Goal: Task Accomplishment & Management: Complete application form

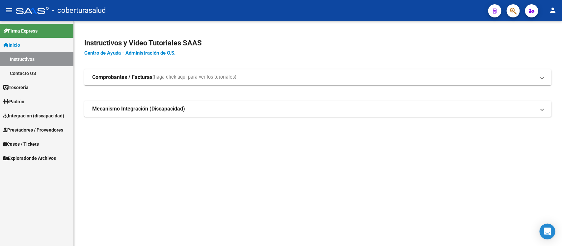
click at [30, 121] on link "Integración (discapacidad)" at bounding box center [36, 116] width 73 height 14
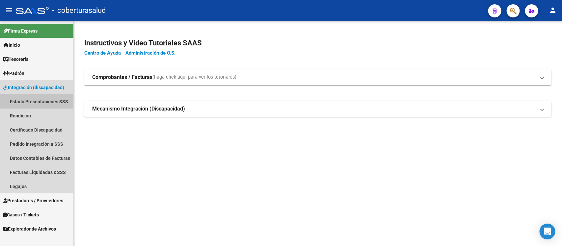
click at [41, 100] on link "Estado Presentaciones SSS" at bounding box center [36, 102] width 73 height 14
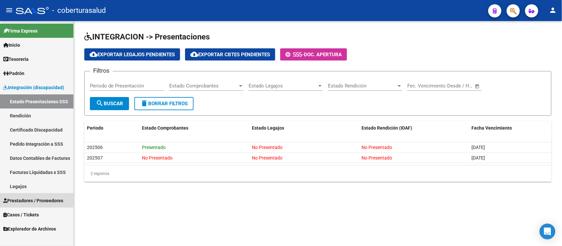
click at [25, 199] on span "Prestadores / Proveedores" at bounding box center [33, 200] width 60 height 7
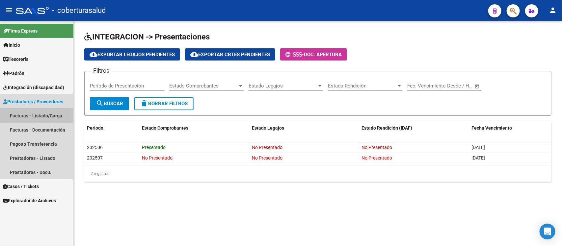
click at [22, 111] on link "Facturas - Listado/Carga" at bounding box center [36, 116] width 73 height 14
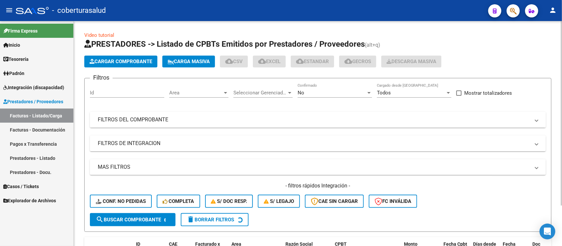
click at [274, 119] on mat-panel-title "FILTROS DEL COMPROBANTE" at bounding box center [314, 119] width 432 height 7
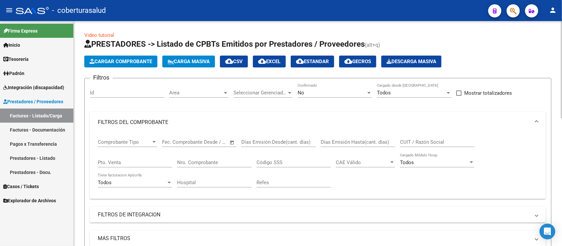
click at [426, 139] on input "CUIT / Razón Social" at bounding box center [437, 142] width 74 height 6
drag, startPoint x: 434, startPoint y: 141, endPoint x: 389, endPoint y: 147, distance: 45.2
click at [389, 147] on div "Comprobante Tipo Comprobante Tipo Fecha inicio – Fecha fin Fec. Comprobante Des…" at bounding box center [318, 163] width 440 height 61
type input "27324604036"
click at [361, 91] on div "No" at bounding box center [332, 93] width 68 height 6
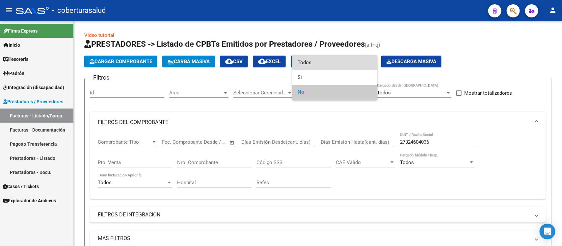
click at [348, 65] on span "Todos" at bounding box center [335, 62] width 74 height 15
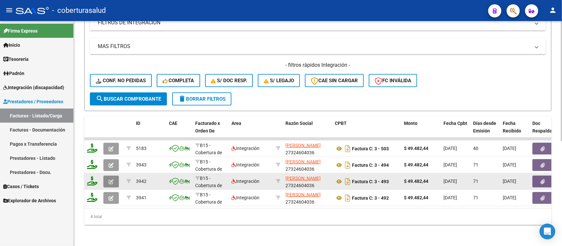
click at [111, 179] on icon "button" at bounding box center [111, 181] width 5 height 5
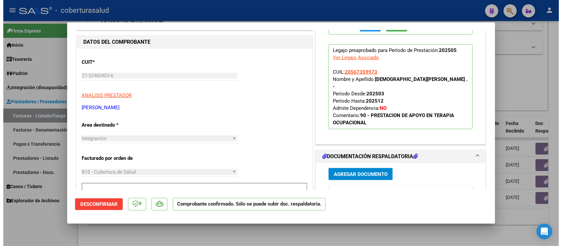
scroll to position [165, 0]
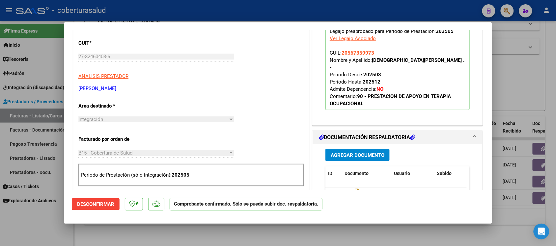
type input "$ 0,00"
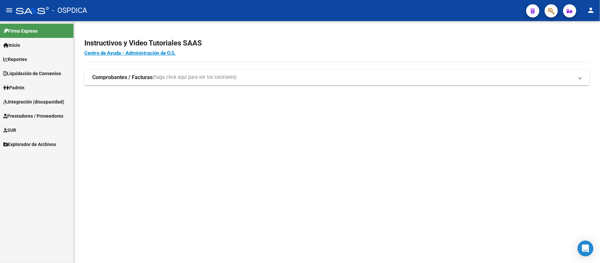
click at [46, 100] on span "Integración (discapacidad)" at bounding box center [33, 101] width 61 height 7
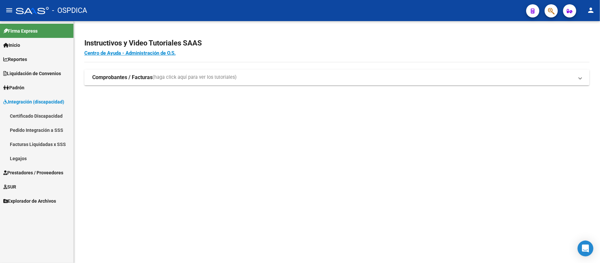
click at [42, 114] on link "Certificado Discapacidad" at bounding box center [36, 116] width 73 height 14
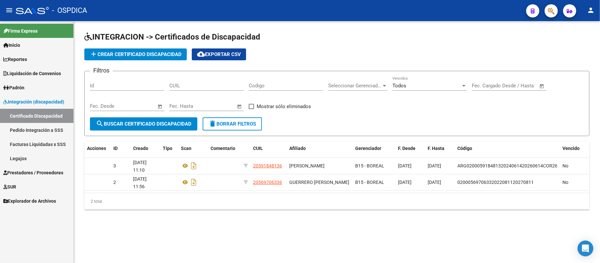
click at [34, 171] on span "Prestadores / Proveedores" at bounding box center [33, 172] width 60 height 7
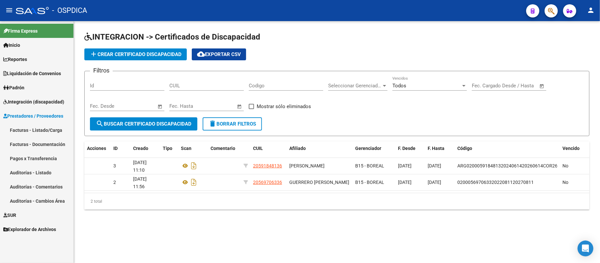
click at [36, 131] on link "Facturas - Listado/Carga" at bounding box center [36, 130] width 73 height 14
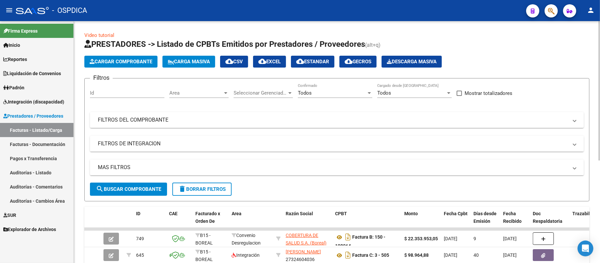
click at [321, 105] on div "Filtros Id Area Area Seleccionar Gerenciador Seleccionar Gerenciador Todos Conf…" at bounding box center [337, 133] width 494 height 99
click at [320, 114] on mat-expansion-panel-header "FILTROS DEL COMPROBANTE" at bounding box center [337, 120] width 494 height 16
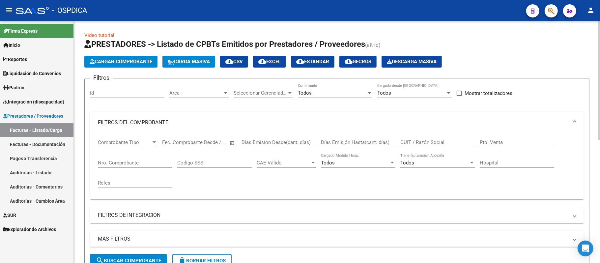
click at [426, 141] on input "CUIT / Razón Social" at bounding box center [437, 142] width 74 height 6
paste input "27324604036"
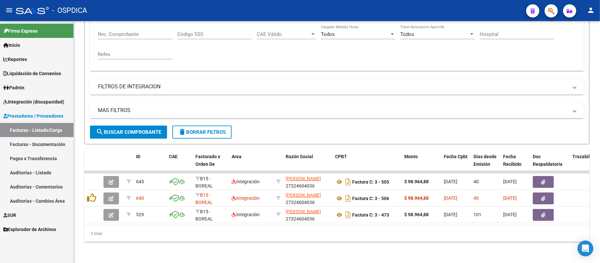
type input "27324604036"
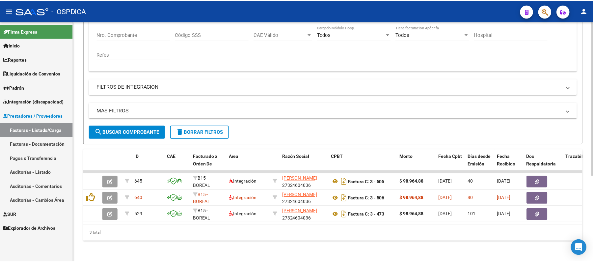
scroll to position [135, 0]
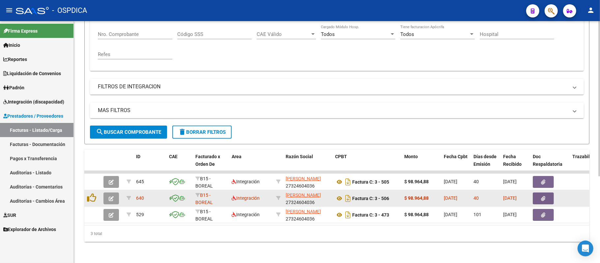
click at [107, 192] on button "button" at bounding box center [110, 198] width 15 height 12
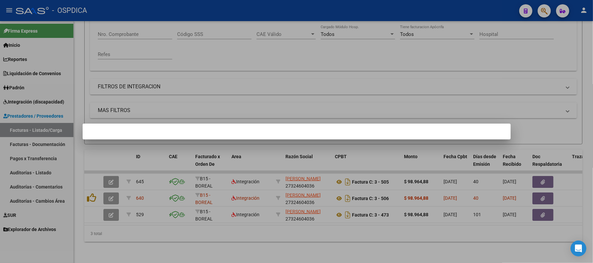
click at [160, 112] on div at bounding box center [296, 131] width 593 height 263
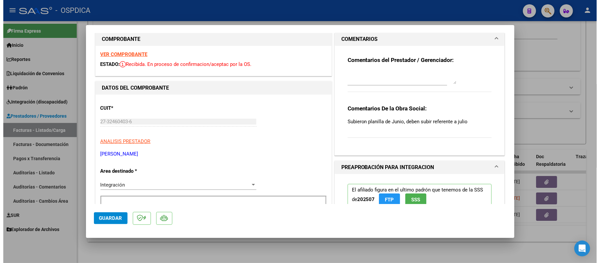
scroll to position [0, 0]
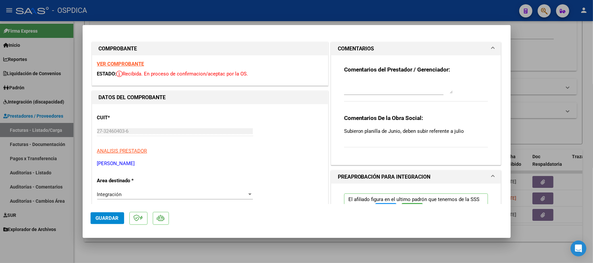
type input "$ 0,00"
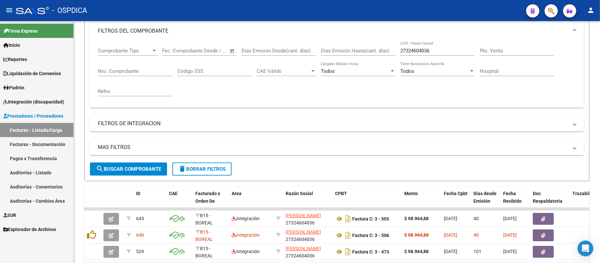
scroll to position [47, 0]
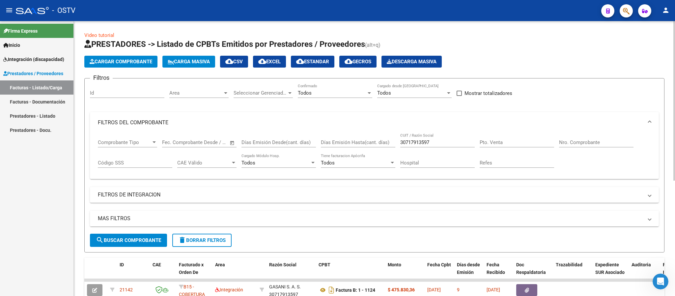
click at [442, 138] on div "30717913597 CUIT / Razón Social" at bounding box center [437, 140] width 74 height 14
drag, startPoint x: 436, startPoint y: 143, endPoint x: 314, endPoint y: 141, distance: 121.5
click at [314, 141] on div "Comprobante Tipo Comprobante Tipo Fecha inicio – Fecha fin Fec. Comprobante Des…" at bounding box center [374, 153] width 553 height 41
paste input "30709019356"
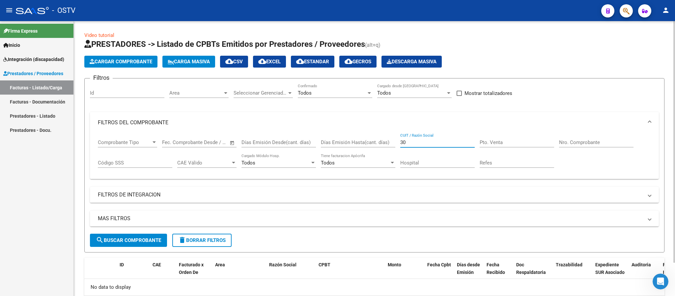
type input "3"
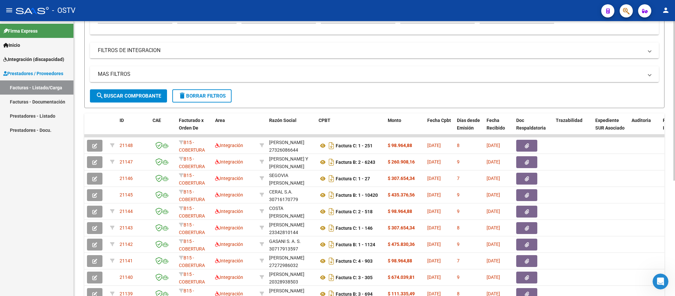
scroll to position [1, 0]
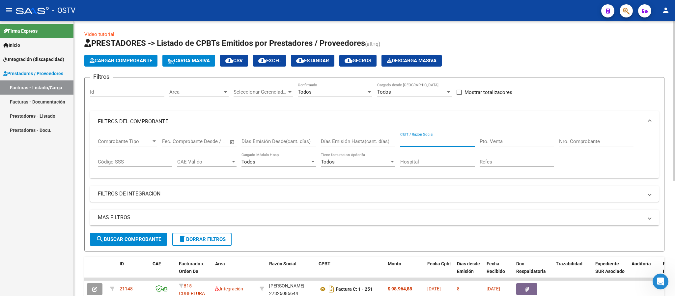
click at [591, 141] on input "Nro. Comprobante" at bounding box center [596, 141] width 74 height 6
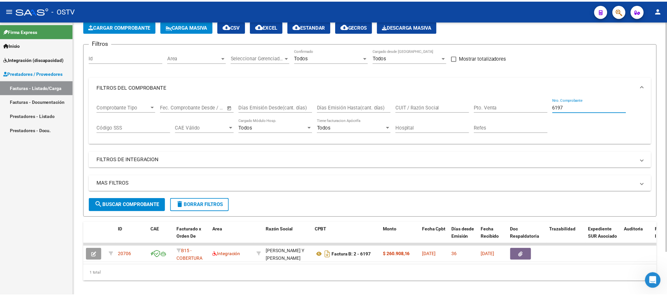
scroll to position [50, 0]
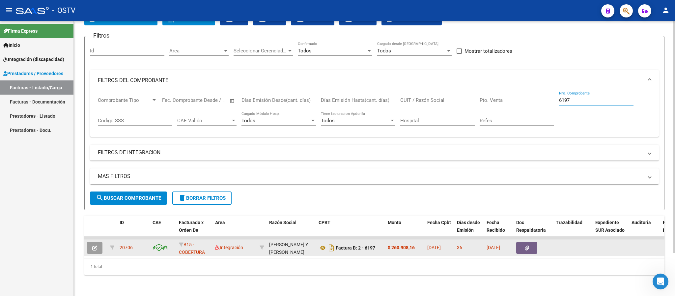
type input "6197"
click at [92, 245] on icon "button" at bounding box center [94, 247] width 5 height 5
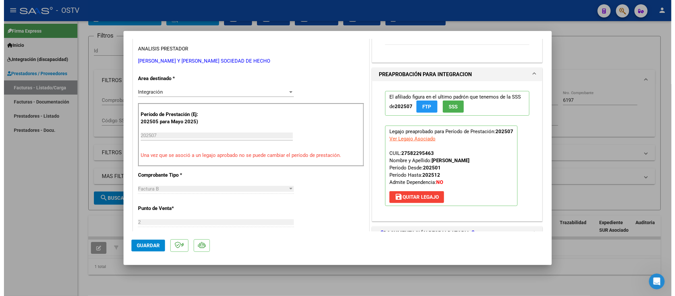
scroll to position [49, 0]
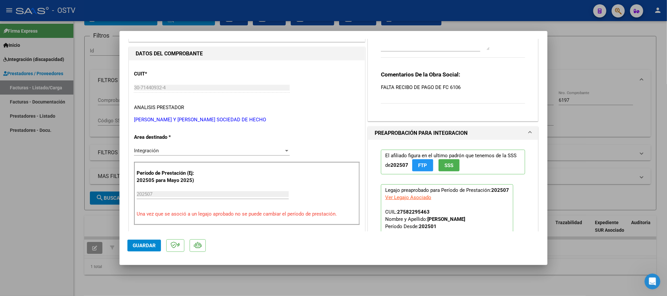
type input "$ 0,00"
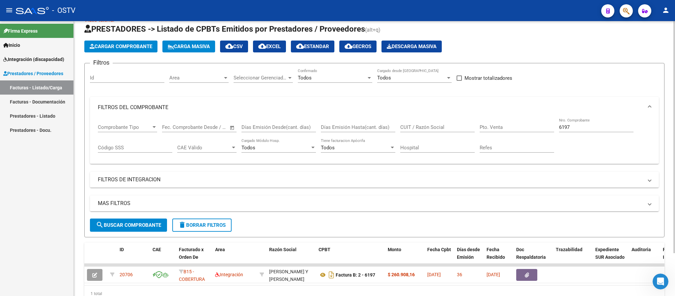
scroll to position [1, 0]
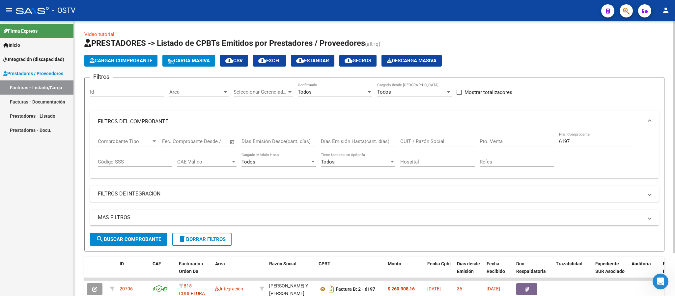
click at [582, 138] on div "6197 Nro. Comprobante" at bounding box center [596, 139] width 74 height 14
type input "6"
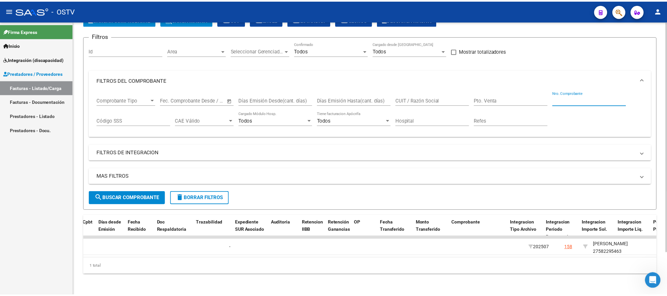
scroll to position [0, 0]
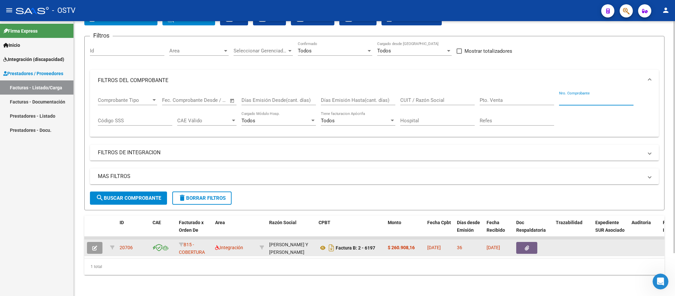
click at [94, 245] on icon "button" at bounding box center [94, 247] width 5 height 5
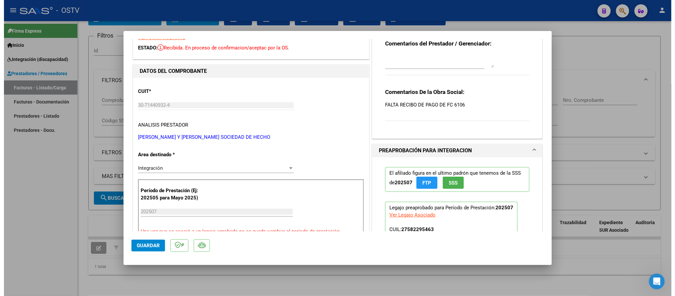
scroll to position [49, 0]
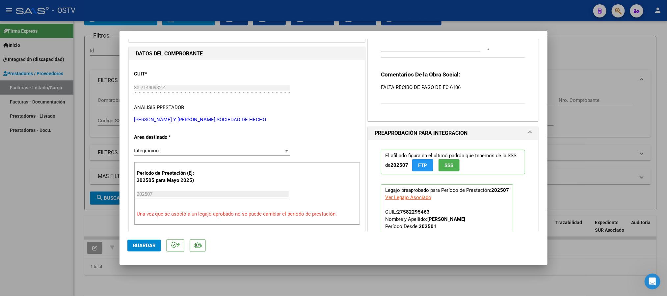
click at [602, 88] on div at bounding box center [333, 148] width 667 height 296
type input "$ 0,00"
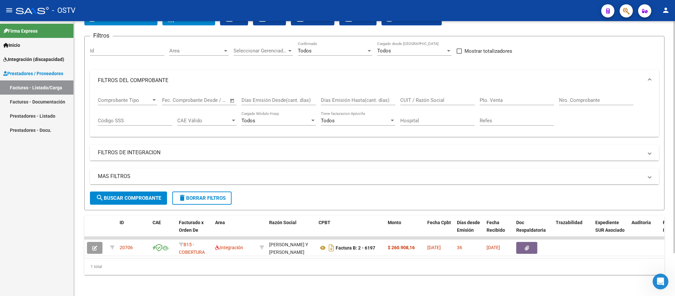
click at [442, 91] on div "CUIT / Razón Social" at bounding box center [437, 98] width 74 height 14
paste input "30714409324"
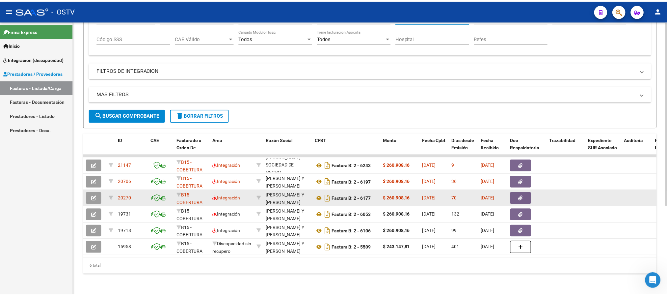
scroll to position [24, 0]
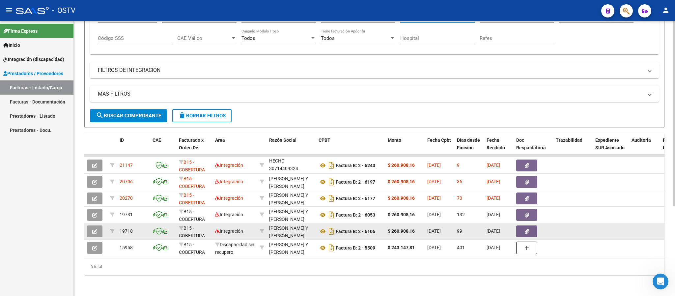
type input "30714409324"
click at [96, 229] on icon "button" at bounding box center [94, 231] width 5 height 5
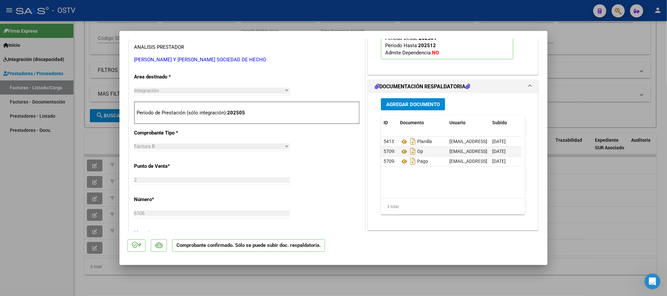
scroll to position [198, 0]
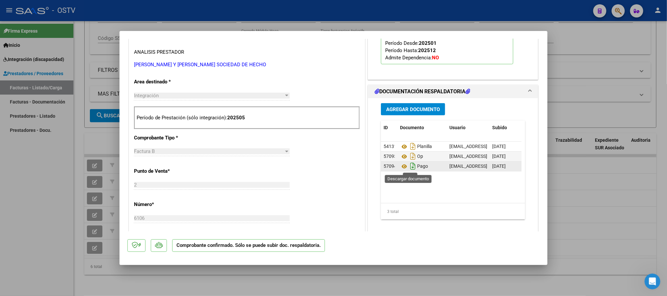
click at [409, 165] on icon "Descargar documento" at bounding box center [413, 166] width 9 height 11
click at [409, 159] on icon "Descargar documento" at bounding box center [413, 156] width 9 height 11
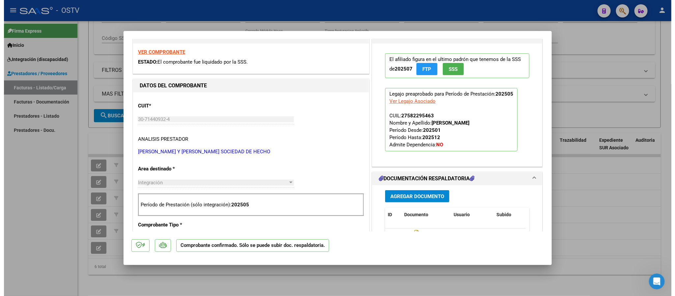
scroll to position [99, 0]
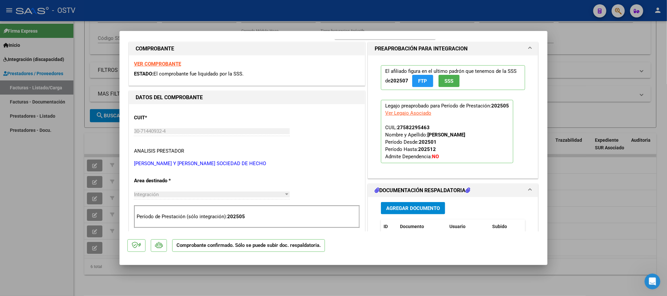
type input "$ 0,00"
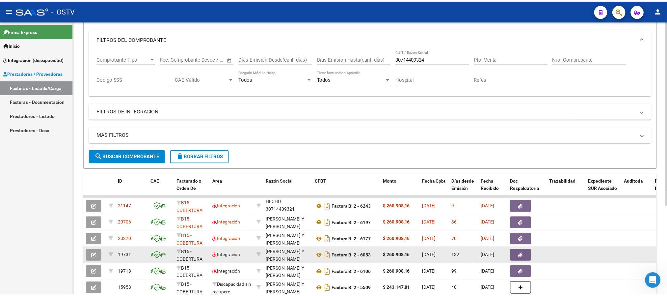
scroll to position [133, 0]
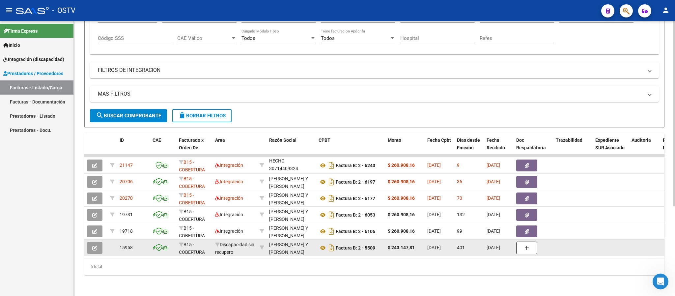
click at [94, 245] on span "button" at bounding box center [94, 248] width 5 height 6
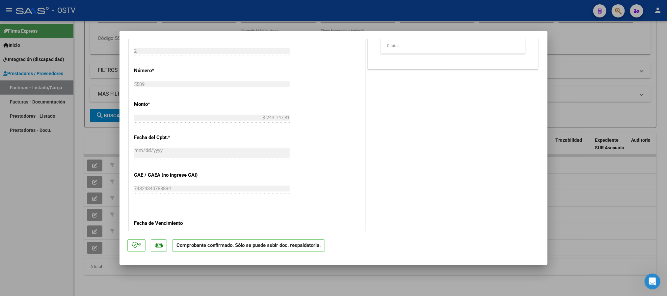
scroll to position [247, 0]
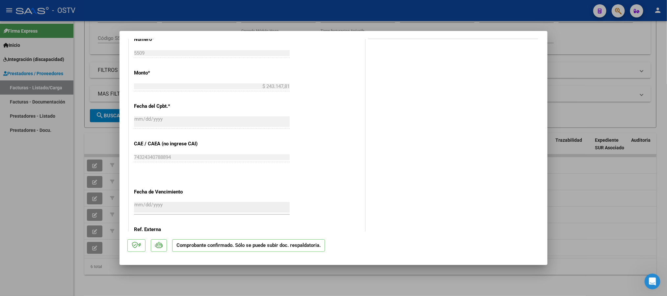
type input "$ 0,00"
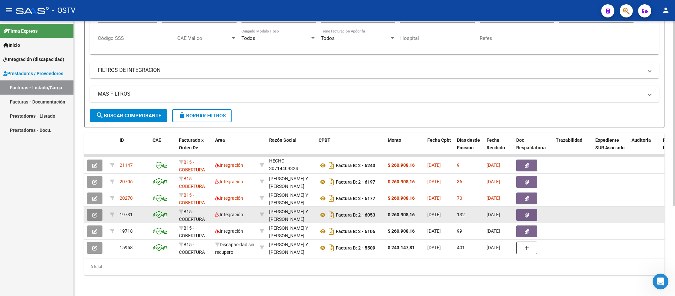
click at [91, 209] on button "button" at bounding box center [94, 215] width 15 height 12
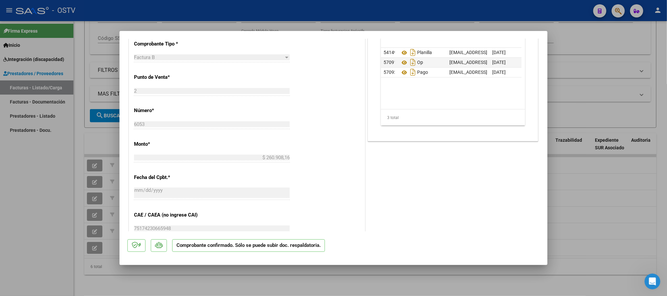
scroll to position [296, 0]
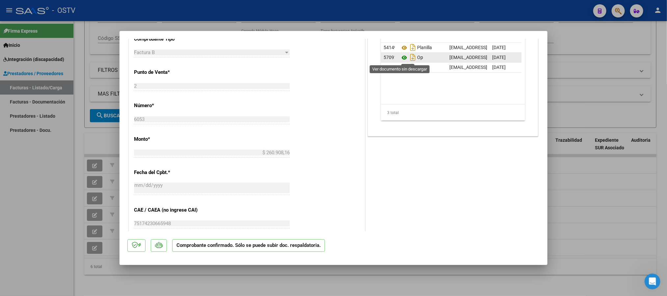
click at [400, 60] on icon at bounding box center [404, 58] width 9 height 8
click at [409, 58] on icon "Descargar documento" at bounding box center [413, 57] width 9 height 11
click at [410, 66] on icon "Descargar documento" at bounding box center [413, 67] width 9 height 11
type input "$ 0,00"
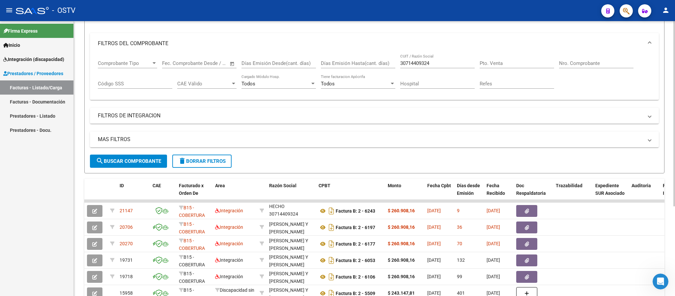
scroll to position [0, 0]
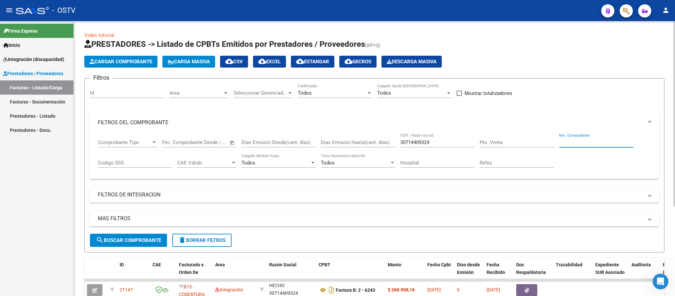
click at [582, 143] on input "Nro. Comprobante" at bounding box center [596, 142] width 74 height 6
type input "6107"
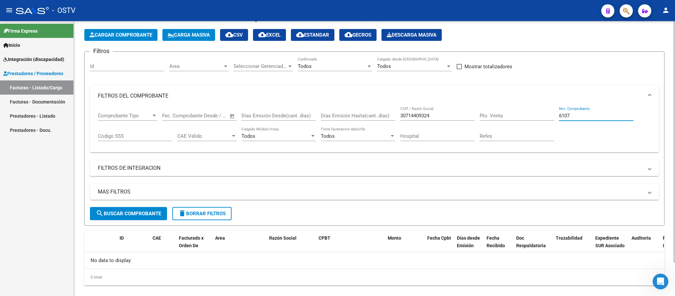
scroll to position [38, 0]
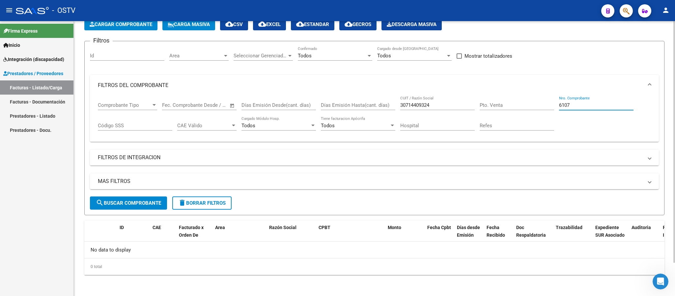
drag, startPoint x: 584, startPoint y: 102, endPoint x: 521, endPoint y: 107, distance: 63.4
click at [521, 107] on div "Comprobante Tipo Comprobante Tipo Fecha inicio – Fecha fin Fec. Comprobante Des…" at bounding box center [374, 116] width 553 height 41
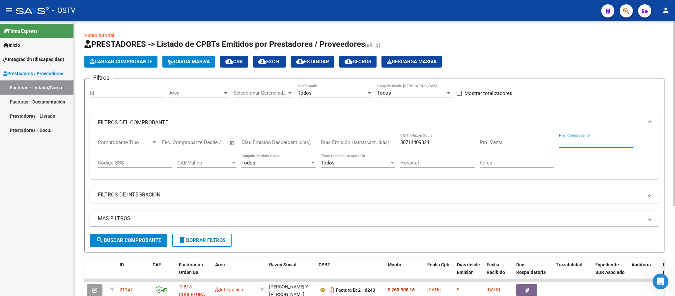
scroll to position [133, 0]
